Goal: Find specific page/section: Find specific page/section

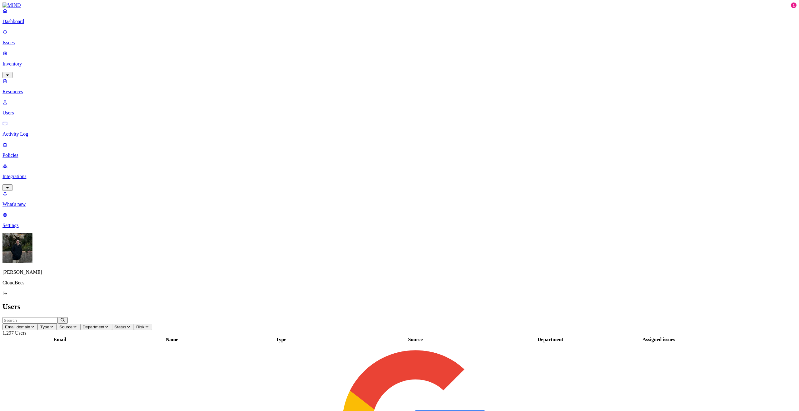
click at [58, 317] on input "text" at bounding box center [29, 320] width 55 height 7
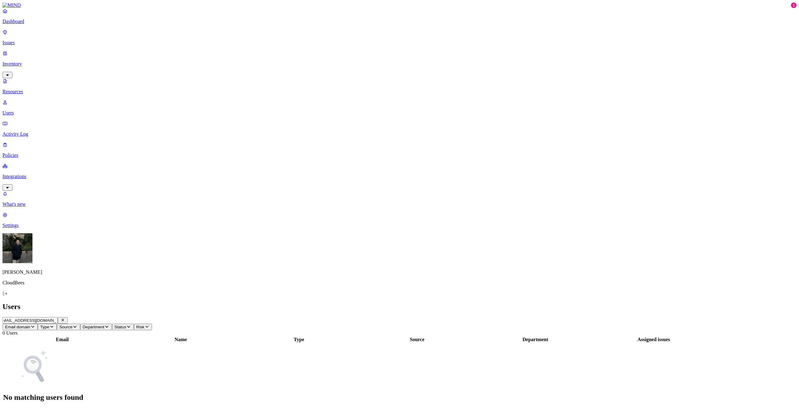
scroll to position [0, 8]
type input "[EMAIL_ADDRESS][DOMAIN_NAME]"
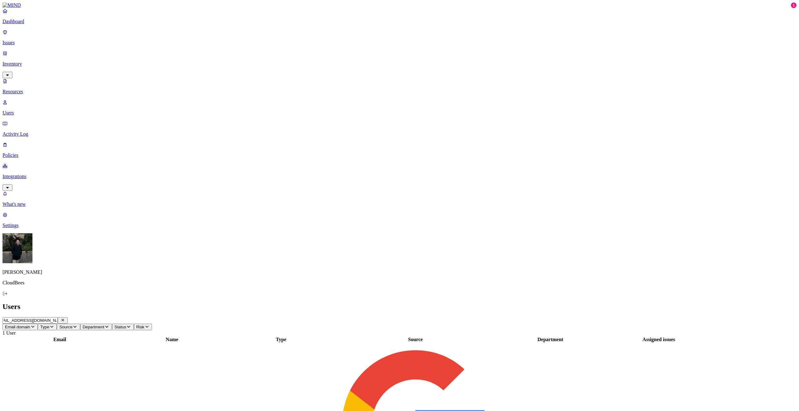
scroll to position [0, 0]
